Goal: Transaction & Acquisition: Purchase product/service

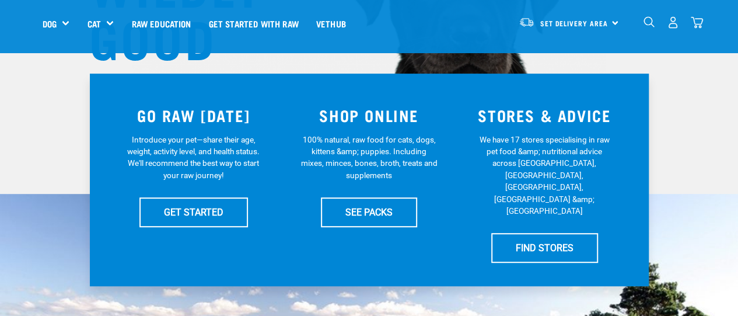
scroll to position [197, 0]
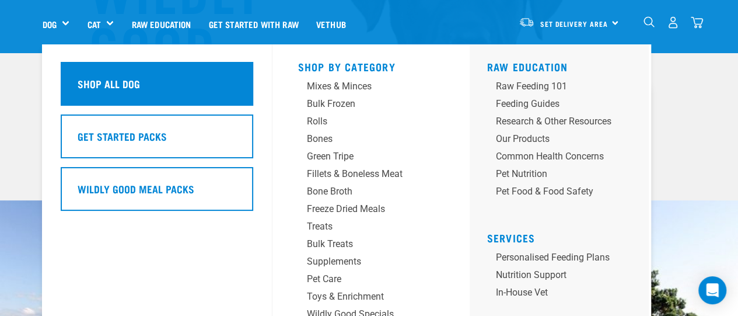
click at [105, 78] on h5 "Shop All Dog" at bounding box center [109, 83] width 62 height 15
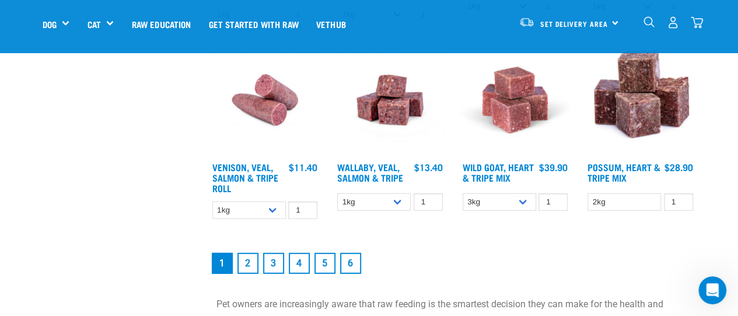
scroll to position [1539, 0]
click at [254, 265] on link "2" at bounding box center [247, 262] width 21 height 21
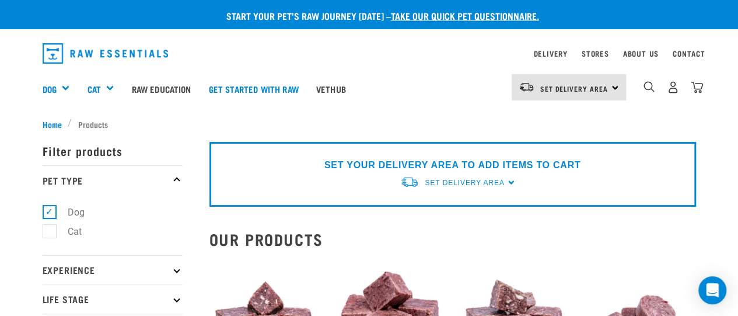
click at [644, 95] on div "0" at bounding box center [673, 87] width 60 height 26
click at [645, 90] on img "dropdown navigation" at bounding box center [648, 86] width 11 height 11
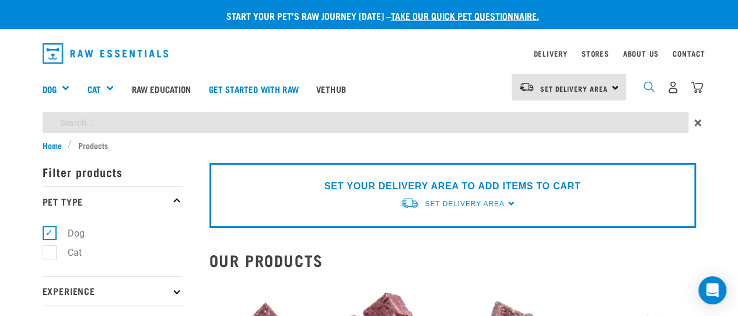
click at [647, 86] on img "dropdown navigation" at bounding box center [648, 86] width 11 height 11
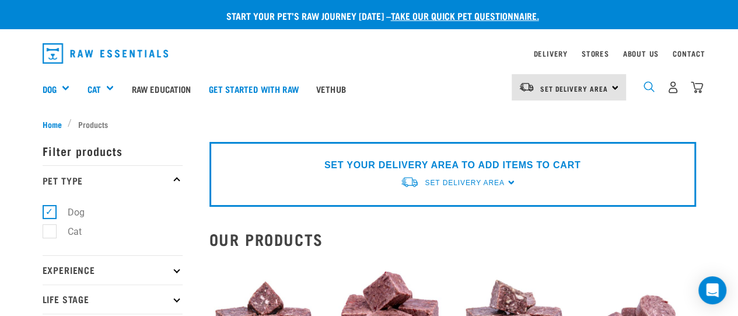
click at [646, 83] on img "dropdown navigation" at bounding box center [648, 86] width 11 height 11
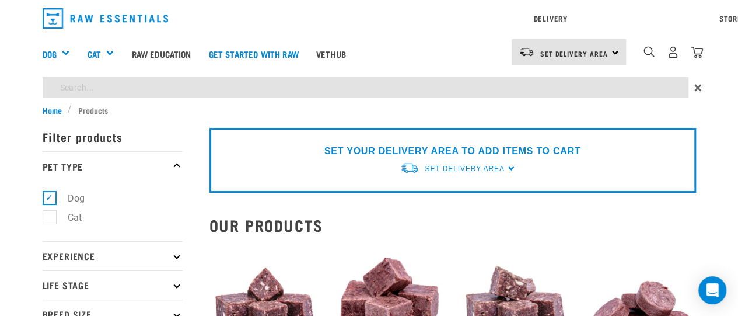
type input "goat mix"
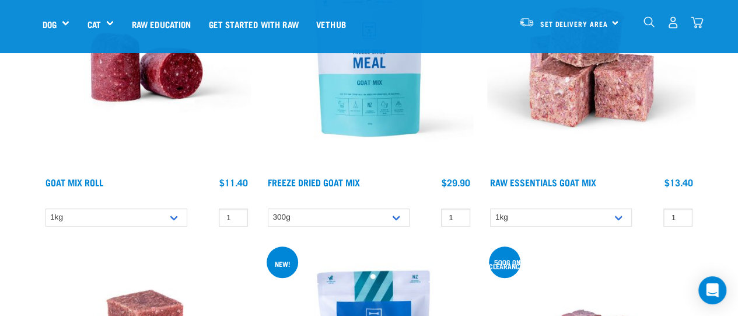
scroll to position [215, 0]
click at [566, 148] on img at bounding box center [591, 66] width 208 height 208
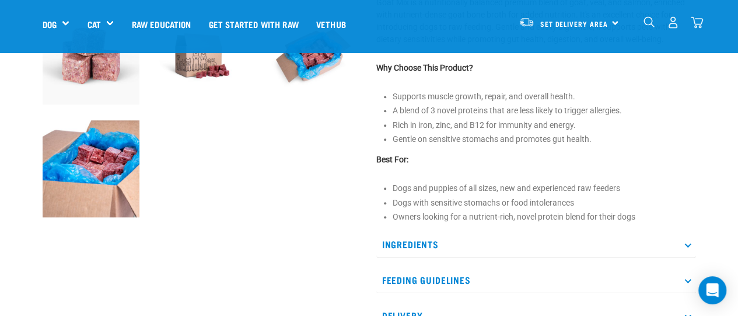
scroll to position [411, 0]
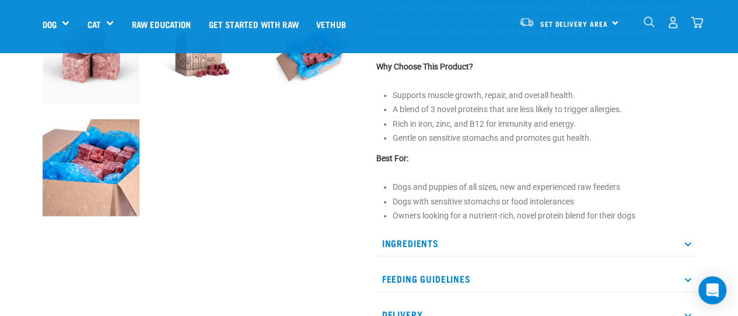
click at [503, 249] on p "Ingredients" at bounding box center [536, 243] width 320 height 26
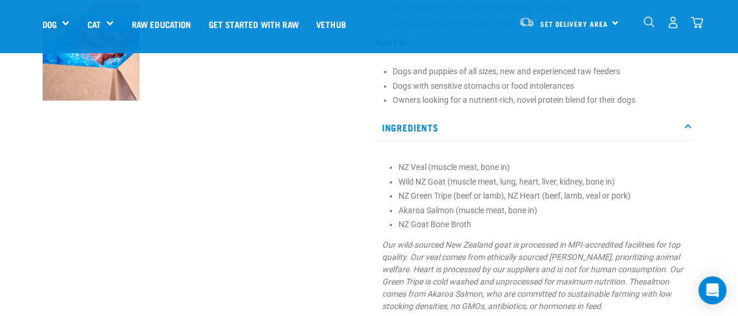
scroll to position [527, 0]
